Goal: Information Seeking & Learning: Learn about a topic

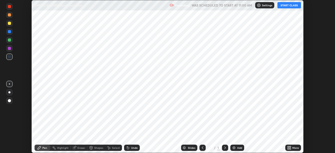
scroll to position [153, 335]
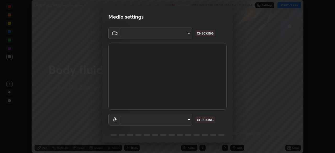
type input "09774d7d098996594ab6bce95c38d17c558d4da6542d49d5e665f1ab1cfd73a1"
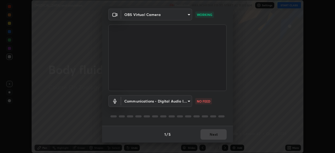
click at [170, 102] on body "Erase all [MEDICAL_DATA] and circulation Recording WAS SCHEDULED TO START AT 11…" at bounding box center [167, 76] width 335 height 153
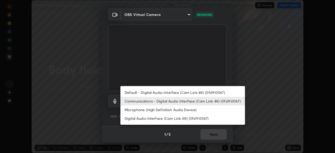
click at [168, 95] on li "Default - Digital Audio Interface (Cam Link 4K) (0fd9:0067)" at bounding box center [182, 92] width 125 height 9
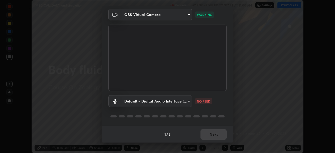
click at [162, 102] on body "Erase all [MEDICAL_DATA] and circulation Recording WAS SCHEDULED TO START AT 11…" at bounding box center [167, 76] width 335 height 153
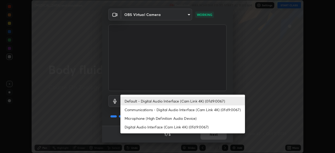
click at [162, 110] on li "Communications - Digital Audio Interface (Cam Link 4K) (0fd9:0067)" at bounding box center [182, 110] width 125 height 9
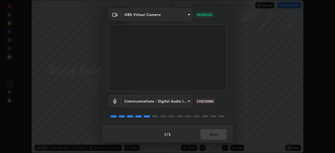
type input "communications"
click at [212, 137] on button "Next" at bounding box center [214, 134] width 26 height 10
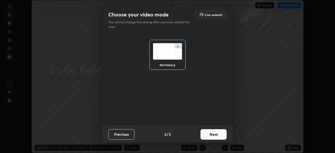
click at [220, 139] on button "Next" at bounding box center [214, 134] width 26 height 10
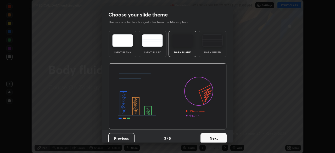
click at [223, 140] on button "Next" at bounding box center [214, 138] width 26 height 10
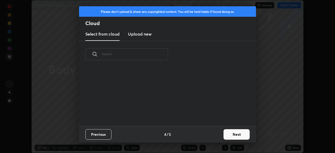
click at [230, 139] on button "Next" at bounding box center [237, 134] width 26 height 10
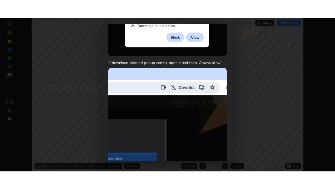
scroll to position [125, 0]
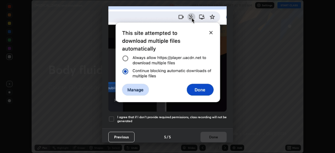
click at [213, 117] on h5 "I agree that if I don't provide required permissions, class recording will not …" at bounding box center [171, 119] width 109 height 8
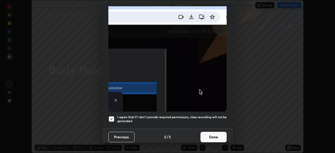
click at [213, 137] on button "Done" at bounding box center [214, 137] width 26 height 10
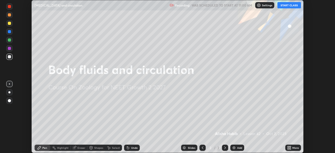
click at [286, 6] on button "START CLASS" at bounding box center [290, 5] width 24 height 6
click at [294, 150] on div "More" at bounding box center [293, 148] width 16 height 6
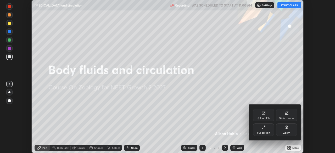
click at [264, 129] on icon at bounding box center [264, 127] width 4 height 4
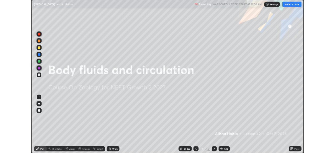
scroll to position [189, 335]
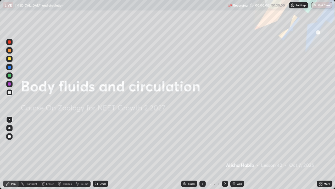
click at [240, 153] on div "Add" at bounding box center [239, 183] width 5 height 3
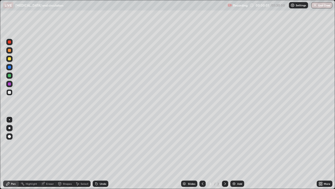
click at [12, 125] on div at bounding box center [9, 128] width 6 height 8
click at [319, 153] on icon at bounding box center [319, 182] width 1 height 1
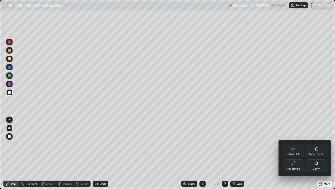
click at [296, 153] on div "Full screen" at bounding box center [293, 165] width 21 height 13
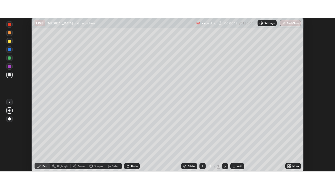
scroll to position [26032, 25850]
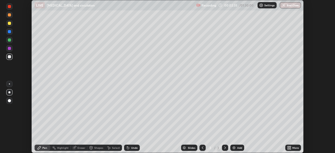
click at [289, 147] on icon at bounding box center [288, 146] width 1 height 1
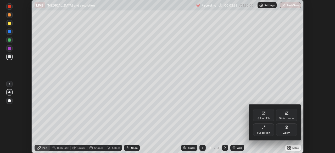
click at [265, 130] on div "Full screen" at bounding box center [263, 130] width 21 height 13
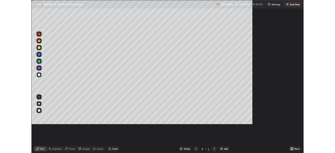
scroll to position [189, 335]
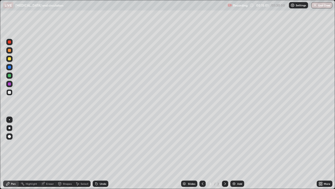
click at [322, 153] on icon at bounding box center [321, 182] width 1 height 1
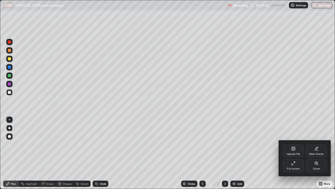
click at [294, 153] on icon at bounding box center [293, 163] width 4 height 4
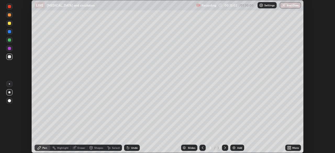
scroll to position [26032, 25850]
click at [290, 147] on icon at bounding box center [290, 146] width 1 height 1
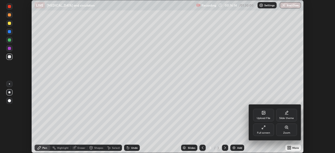
click at [262, 113] on icon at bounding box center [263, 112] width 3 height 3
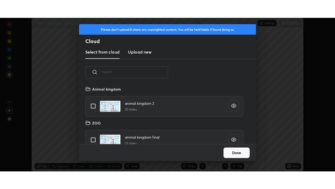
scroll to position [58, 168]
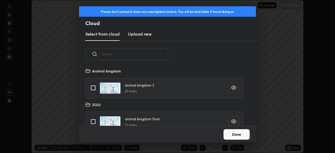
click at [137, 36] on h3 "Upload new" at bounding box center [140, 34] width 24 height 6
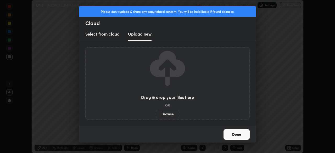
click at [165, 113] on label "Browse" at bounding box center [167, 114] width 23 height 8
click at [156, 113] on input "Browse" at bounding box center [156, 114] width 0 height 8
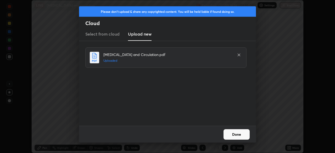
click at [235, 133] on button "Done" at bounding box center [237, 134] width 26 height 10
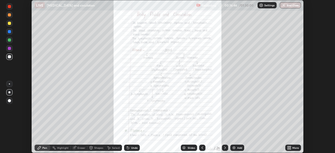
click at [288, 147] on icon at bounding box center [288, 146] width 1 height 1
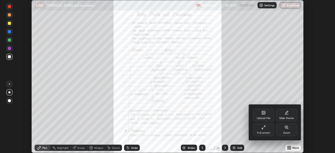
click at [264, 129] on icon at bounding box center [264, 127] width 4 height 4
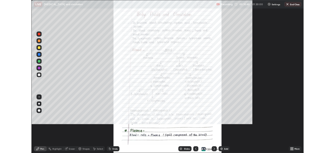
scroll to position [189, 335]
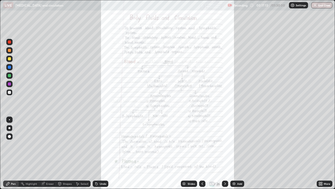
click at [225, 153] on icon at bounding box center [225, 183] width 4 height 4
click at [322, 153] on icon at bounding box center [321, 182] width 1 height 1
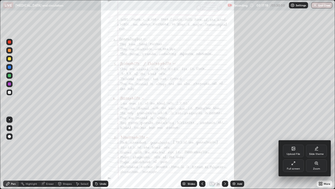
click at [314, 153] on div "Zoom" at bounding box center [316, 168] width 7 height 3
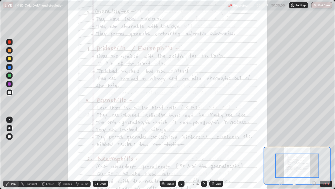
click at [316, 153] on icon at bounding box center [313, 182] width 3 height 3
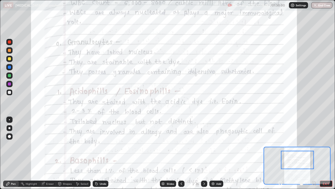
click at [100, 153] on div "Undo" at bounding box center [101, 183] width 16 height 6
click at [12, 118] on div at bounding box center [9, 119] width 6 height 6
click at [9, 76] on div at bounding box center [9, 75] width 3 height 3
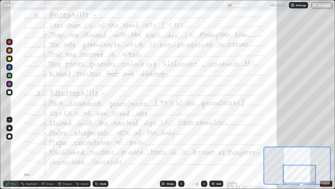
click at [107, 153] on div "Undo" at bounding box center [101, 183] width 16 height 6
click at [105, 153] on div "Undo" at bounding box center [103, 183] width 7 height 3
click at [104, 153] on div "Undo" at bounding box center [103, 183] width 7 height 3
click at [103, 153] on div "Undo" at bounding box center [103, 183] width 7 height 3
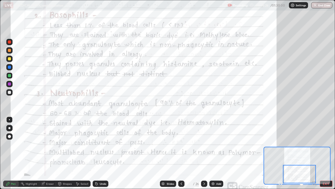
click at [104, 153] on div "Undo" at bounding box center [101, 183] width 16 height 6
click at [101, 153] on div "Undo" at bounding box center [101, 183] width 16 height 6
click at [101, 153] on div "Undo" at bounding box center [103, 183] width 7 height 3
click at [99, 153] on div "Undo" at bounding box center [101, 183] width 16 height 6
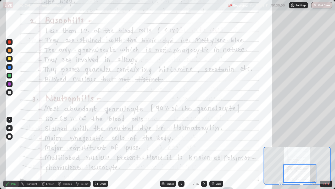
click at [101, 153] on div "Undo" at bounding box center [101, 183] width 16 height 6
click at [205, 153] on icon at bounding box center [204, 183] width 4 height 4
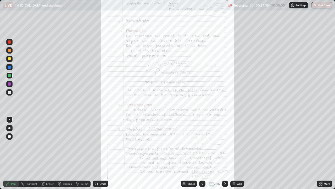
click at [321, 153] on icon at bounding box center [321, 183] width 4 height 4
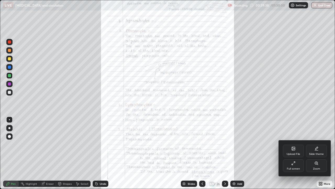
click at [317, 153] on div "Zoom" at bounding box center [316, 168] width 7 height 3
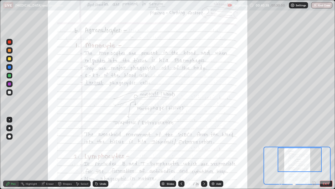
click at [100, 153] on div "Undo" at bounding box center [103, 183] width 7 height 3
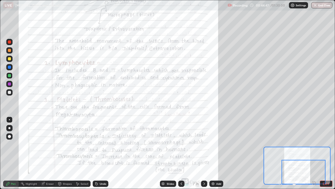
click at [102, 153] on div "Undo" at bounding box center [103, 183] width 7 height 3
click at [102, 153] on div "Undo" at bounding box center [101, 183] width 16 height 6
click at [102, 153] on div "Undo" at bounding box center [103, 183] width 7 height 3
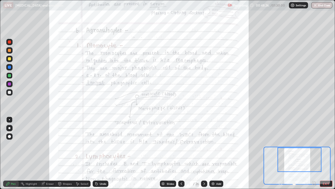
click at [313, 153] on icon at bounding box center [314, 182] width 5 height 5
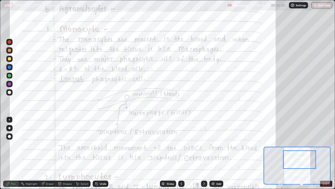
click at [312, 153] on div at bounding box center [299, 159] width 33 height 18
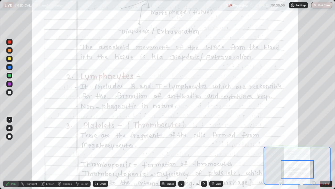
click at [203, 153] on icon at bounding box center [204, 183] width 4 height 4
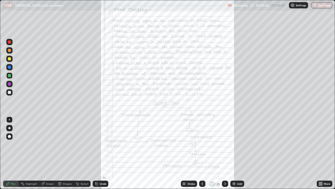
click at [322, 153] on icon at bounding box center [321, 182] width 1 height 1
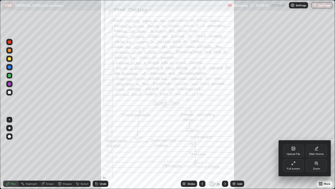
click at [319, 153] on div "Zoom" at bounding box center [316, 168] width 7 height 3
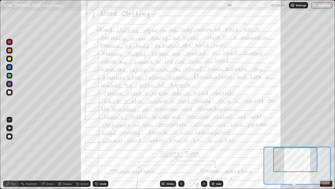
click at [104, 153] on div "Undo" at bounding box center [101, 183] width 16 height 6
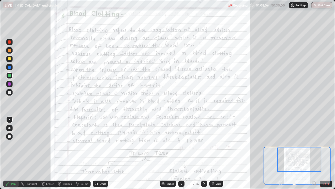
click at [314, 153] on icon at bounding box center [313, 183] width 1 height 0
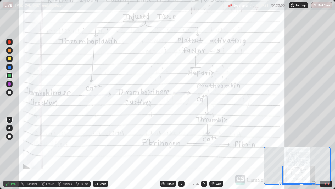
click at [327, 153] on button "EXIT" at bounding box center [326, 183] width 13 height 6
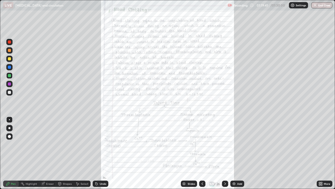
click at [322, 153] on icon at bounding box center [321, 182] width 1 height 1
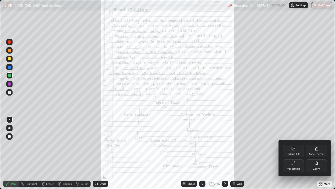
click at [296, 153] on div "Full screen" at bounding box center [293, 165] width 21 height 13
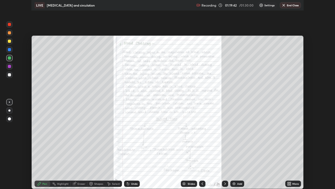
scroll to position [26032, 25850]
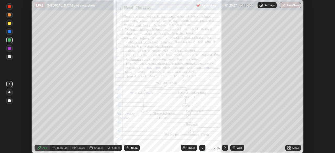
click at [289, 147] on icon at bounding box center [288, 146] width 1 height 1
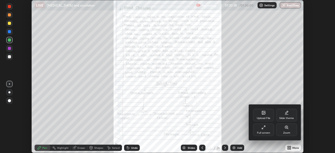
click at [266, 129] on div "Full screen" at bounding box center [263, 130] width 21 height 13
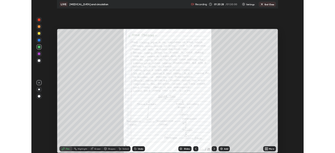
scroll to position [189, 335]
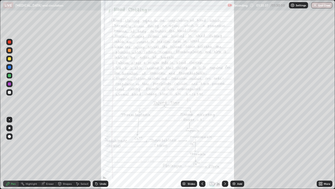
click at [322, 153] on icon at bounding box center [321, 182] width 1 height 1
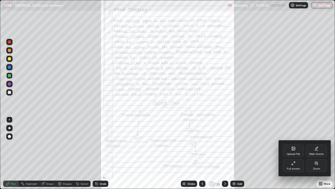
click at [295, 153] on div "Full screen" at bounding box center [293, 165] width 21 height 13
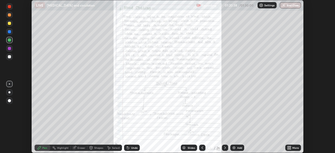
scroll to position [26032, 25850]
